Goal: Task Accomplishment & Management: Use online tool/utility

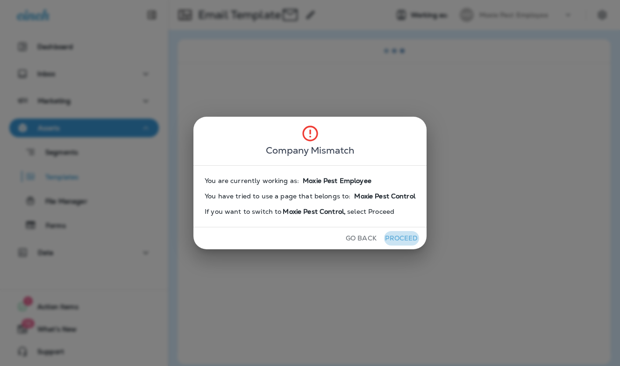
click at [400, 237] on button "Proceed" at bounding box center [401, 238] width 35 height 14
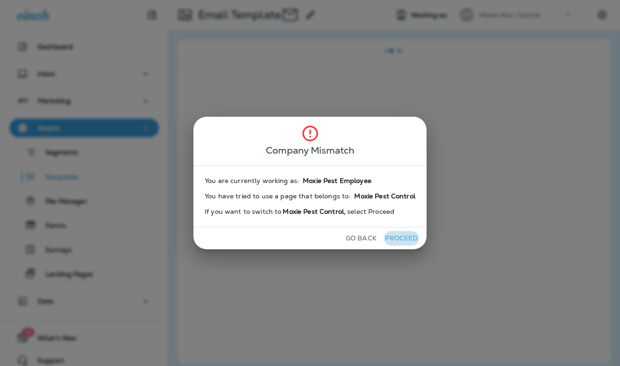
click at [400, 237] on button "Proceed" at bounding box center [401, 238] width 35 height 14
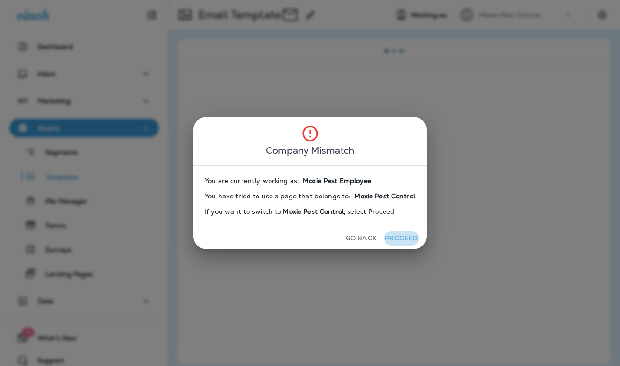
click at [400, 237] on button "Proceed" at bounding box center [401, 238] width 35 height 14
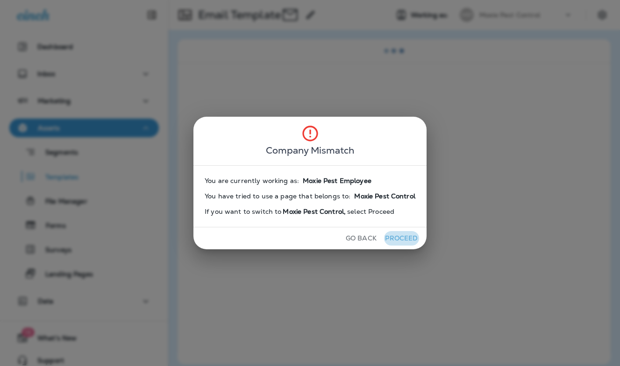
click at [400, 238] on button "Proceed" at bounding box center [401, 238] width 35 height 14
click at [401, 237] on button "Proceed" at bounding box center [401, 238] width 35 height 14
click at [401, 238] on button "Proceed" at bounding box center [401, 238] width 35 height 14
click at [400, 238] on button "Proceed" at bounding box center [401, 238] width 35 height 14
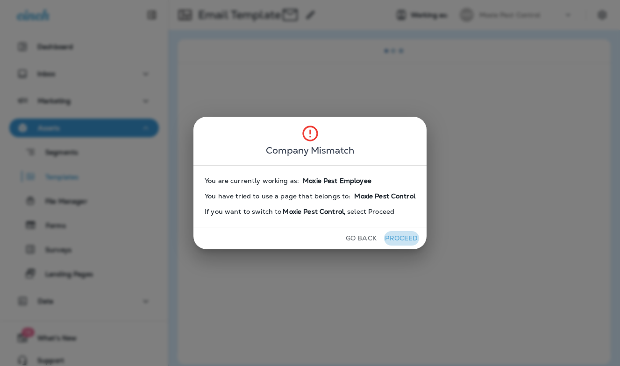
click at [401, 238] on button "Proceed" at bounding box center [401, 238] width 35 height 14
click at [361, 237] on button "Go Back" at bounding box center [361, 238] width 38 height 14
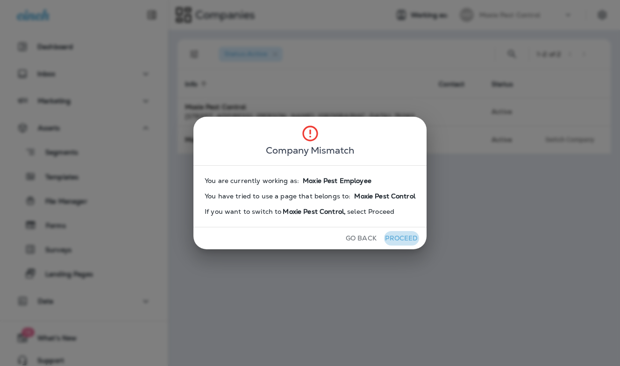
click at [407, 237] on button "Proceed" at bounding box center [401, 238] width 35 height 14
click at [561, 234] on div "Company Mismatch You are currently working as: Moxie Pest Employee You have tri…" at bounding box center [310, 183] width 620 height 366
click at [508, 241] on div "Company Mismatch You are currently working as: Moxie Pest Employee You have tri…" at bounding box center [310, 183] width 620 height 366
click at [390, 240] on button "Proceed" at bounding box center [401, 238] width 35 height 14
click at [357, 237] on button "Go Back" at bounding box center [361, 238] width 38 height 14
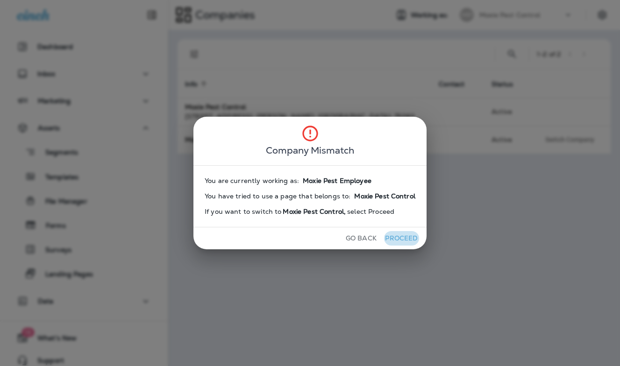
drag, startPoint x: 405, startPoint y: 238, endPoint x: 410, endPoint y: 242, distance: 6.6
click at [405, 238] on button "Proceed" at bounding box center [401, 238] width 35 height 14
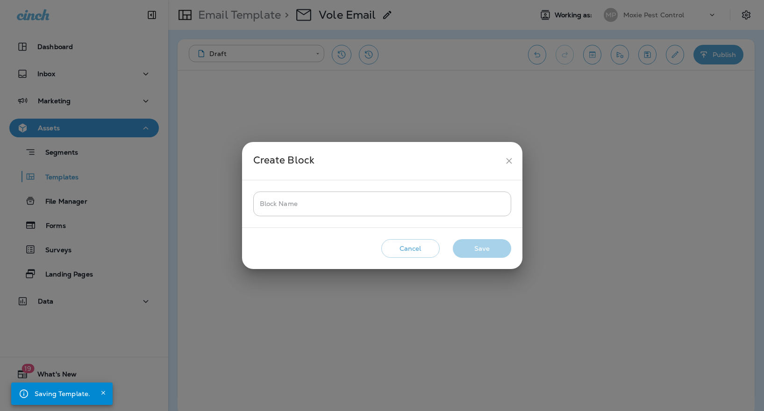
click at [511, 159] on icon "close" at bounding box center [509, 161] width 10 height 10
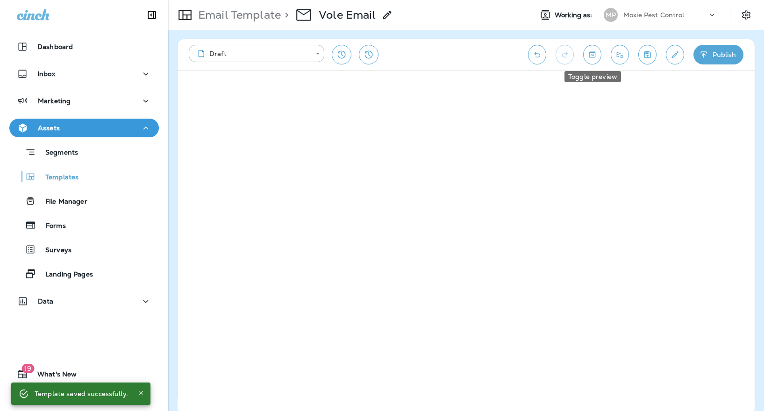
click at [592, 53] on icon "Toggle preview" at bounding box center [592, 54] width 10 height 9
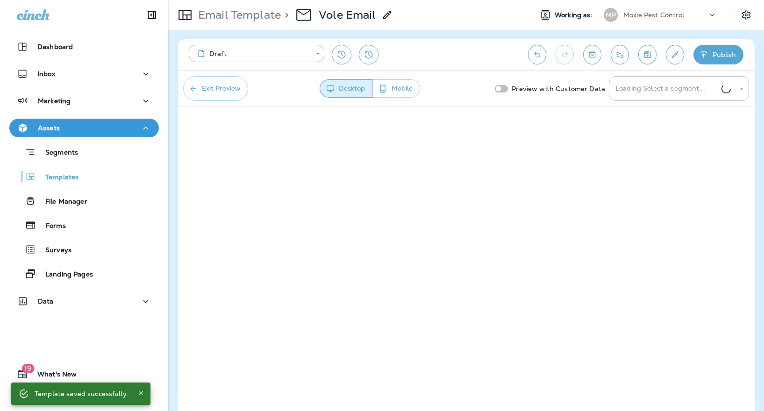
click at [399, 90] on button "Mobile" at bounding box center [396, 88] width 48 height 18
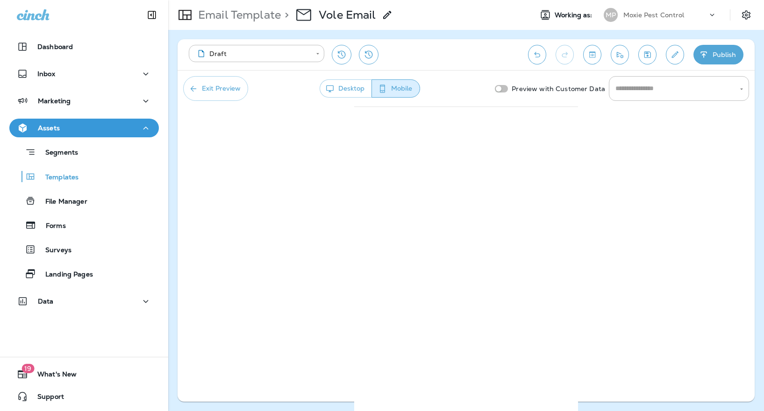
click at [213, 91] on button "Exit Preview" at bounding box center [215, 88] width 65 height 25
